Goal: Transaction & Acquisition: Purchase product/service

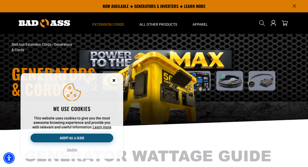
click at [89, 137] on button "Accept all & close" at bounding box center [72, 137] width 83 height 9
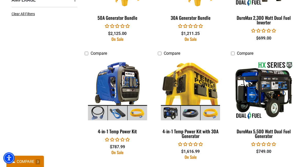
scroll to position [363, 0]
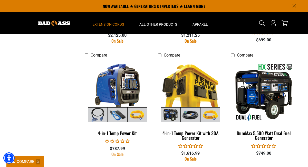
click at [27, 158] on div "COMPARE 3" at bounding box center [24, 161] width 37 height 12
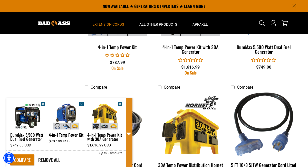
scroll to position [445, 0]
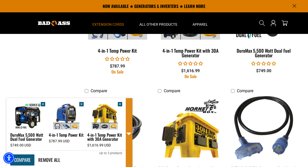
click at [18, 156] on link "COMPARE" at bounding box center [22, 159] width 24 height 11
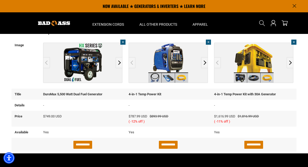
scroll to position [101, 0]
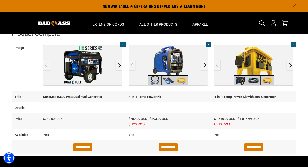
click at [241, 69] on img "4-in-1 Temp Power Kit with 30A Generator - open in a new tab" at bounding box center [253, 65] width 79 height 40
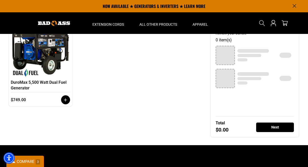
scroll to position [91, 0]
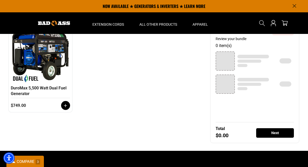
click at [278, 132] on div "Next" at bounding box center [275, 132] width 38 height 9
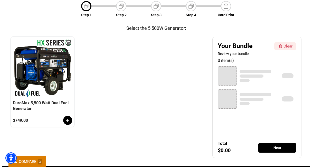
scroll to position [78, 0]
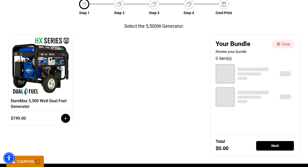
click at [278, 142] on div "Next" at bounding box center [275, 145] width 38 height 9
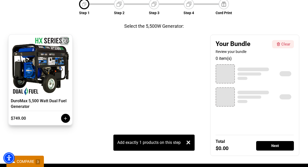
click at [57, 72] on div at bounding box center [40, 66] width 57 height 59
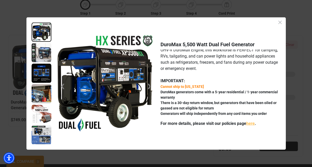
scroll to position [20, 0]
click at [46, 56] on img at bounding box center [42, 52] width 20 height 19
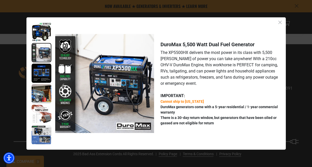
scroll to position [198, 0]
click at [47, 68] on img at bounding box center [42, 73] width 20 height 19
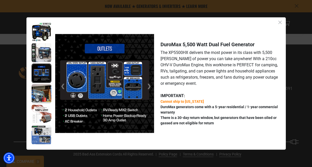
click at [37, 95] on img at bounding box center [42, 93] width 20 height 19
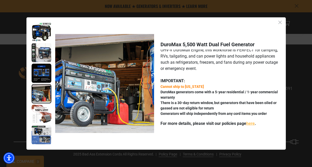
scroll to position [20, 0]
click at [40, 117] on img at bounding box center [42, 114] width 20 height 19
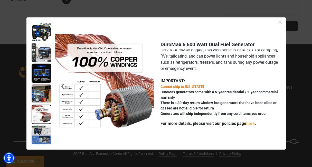
scroll to position [198, 0]
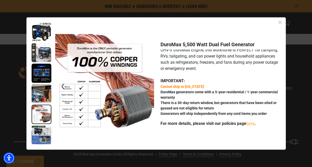
click at [37, 134] on img at bounding box center [42, 134] width 20 height 19
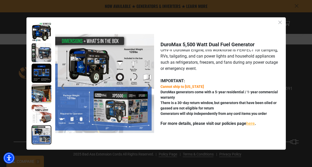
scroll to position [196, 0]
click at [250, 124] on link "here" at bounding box center [250, 123] width 8 height 5
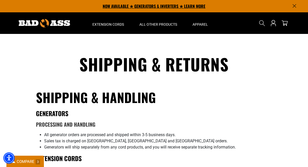
click at [142, 5] on p "NOW AVAILABLE ★ GENERATORS & INVERTERS ★ LEARN MORE" at bounding box center [154, 6] width 285 height 12
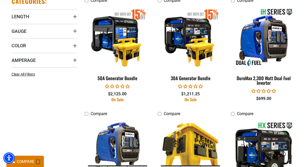
scroll to position [305, 0]
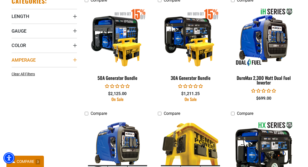
click at [32, 59] on span "Amperage" at bounding box center [24, 60] width 24 height 6
click at [35, 59] on span "Amperage" at bounding box center [24, 60] width 24 height 6
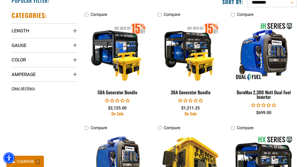
scroll to position [295, 0]
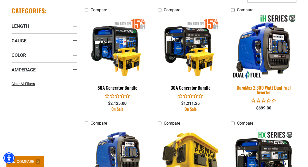
click at [252, 68] on img at bounding box center [263, 47] width 72 height 66
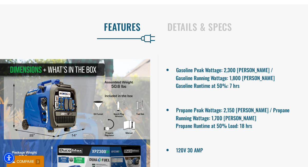
scroll to position [344, 0]
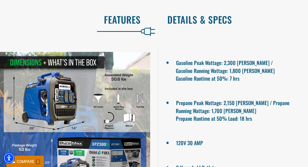
click at [185, 23] on h2 "Details & Specs" at bounding box center [232, 19] width 130 height 11
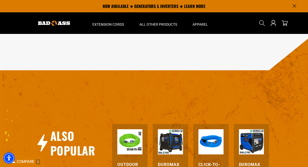
scroll to position [534, 0]
